Goal: Information Seeking & Learning: Stay updated

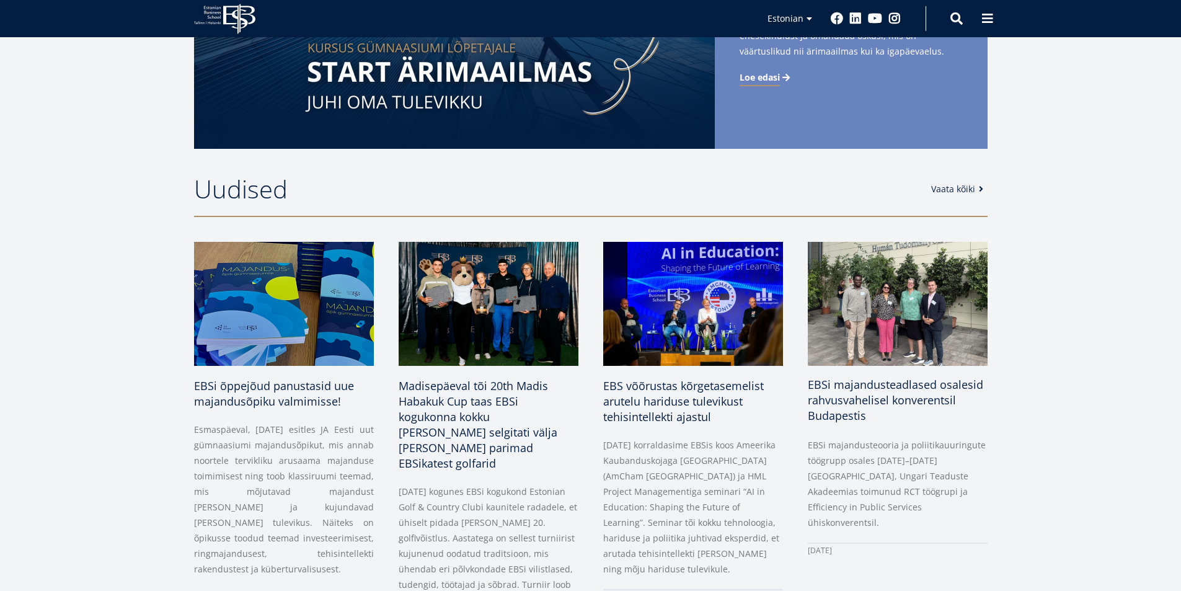
click at [878, 392] on h3 "EBSi majandusteadlased osalesid rahvusvahelisel konverentsil Budapestis" at bounding box center [898, 400] width 180 height 47
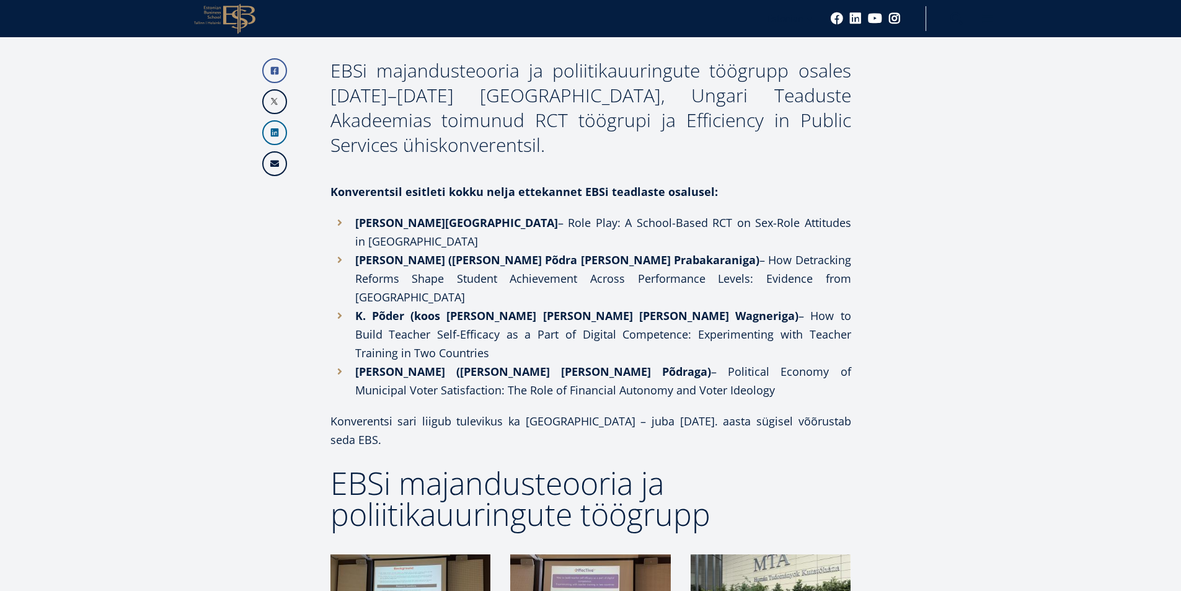
scroll to position [620, 0]
